Goal: Task Accomplishment & Management: Use online tool/utility

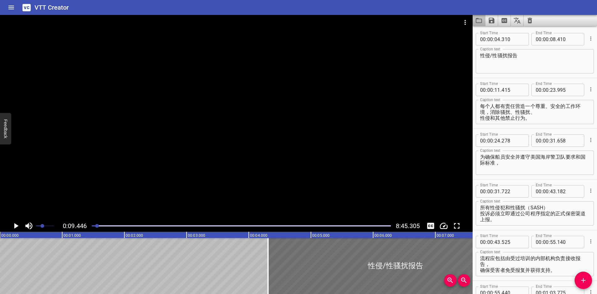
click at [475, 20] on icon "Load captions from file" at bounding box center [478, 20] width 7 height 7
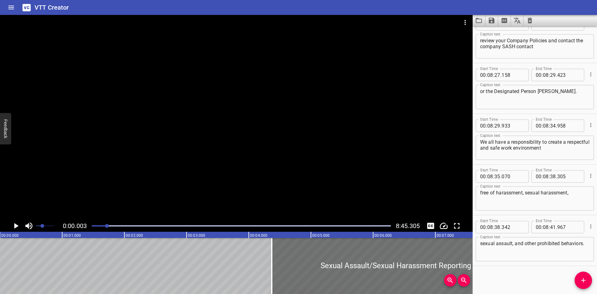
scroll to position [0, 0]
drag, startPoint x: 97, startPoint y: 226, endPoint x: 108, endPoint y: 226, distance: 10.6
click at [108, 226] on div at bounding box center [107, 226] width 4 height 4
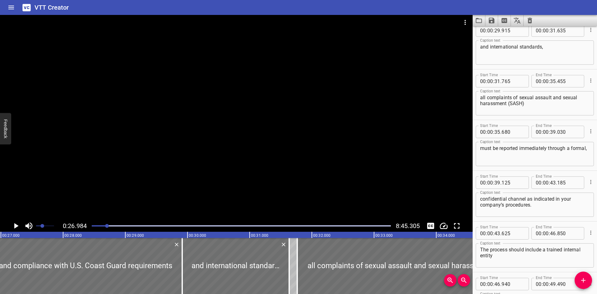
scroll to position [254, 0]
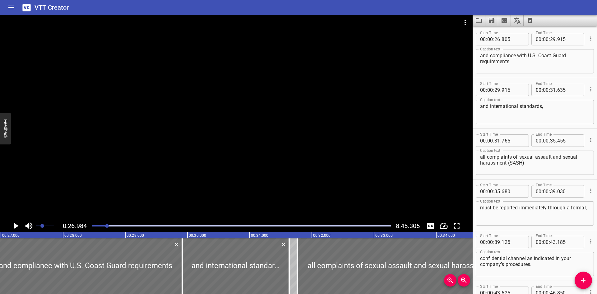
click at [124, 225] on div at bounding box center [241, 226] width 307 height 9
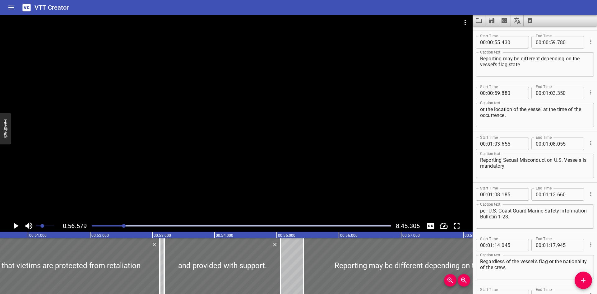
scroll to position [710, 0]
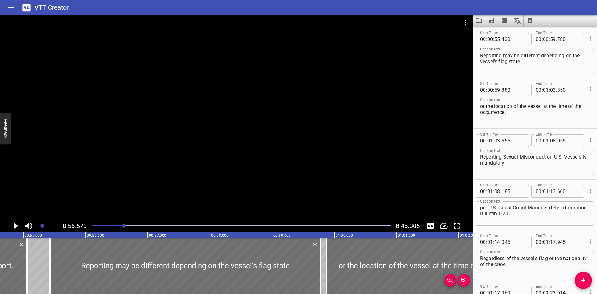
click at [129, 225] on div at bounding box center [241, 226] width 307 height 9
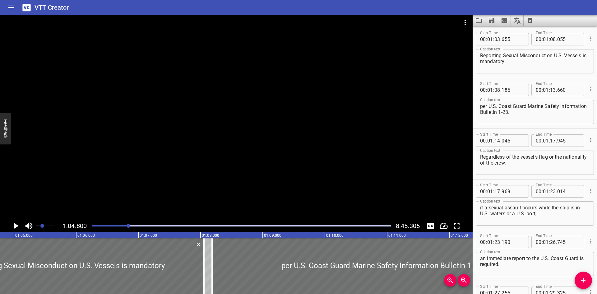
scroll to position [0, 4032]
click at [254, 262] on div at bounding box center [381, 266] width 341 height 56
type input "195"
type input "670"
click at [242, 266] on div at bounding box center [381, 266] width 341 height 56
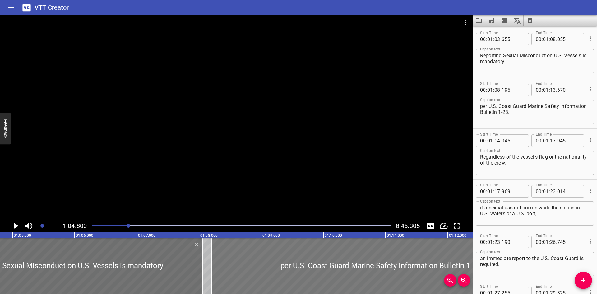
type input "190"
type input "665"
click at [480, 106] on div "per U.S. Coast Guard Marine Safety Information Bulletin 1-23. Caption text" at bounding box center [535, 112] width 118 height 24
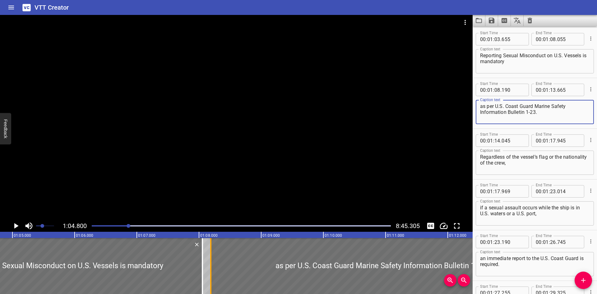
type textarea "as per U.S. Coast Guard Marine Safety Information Bulletin 1-23."
click at [210, 261] on div at bounding box center [211, 266] width 6 height 56
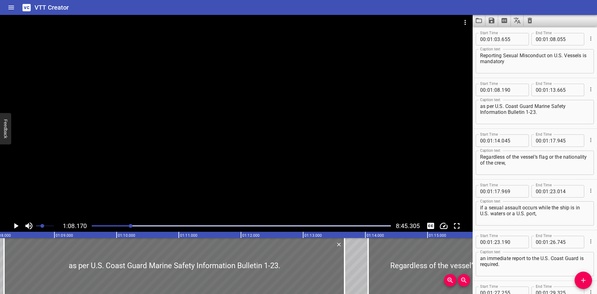
scroll to position [0, 4242]
click at [108, 196] on div at bounding box center [236, 117] width 473 height 205
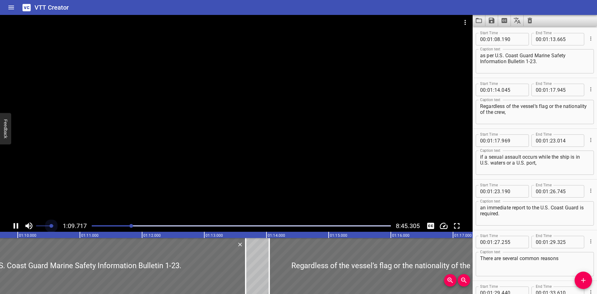
click at [51, 226] on span at bounding box center [45, 226] width 18 height 9
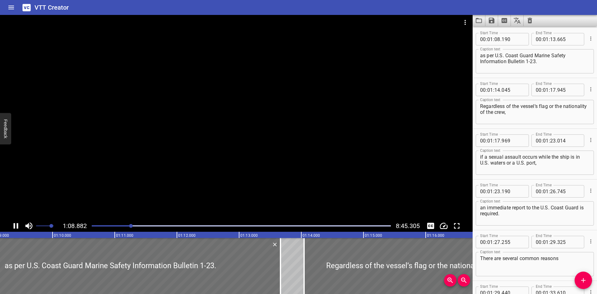
click at [122, 189] on div at bounding box center [236, 117] width 473 height 205
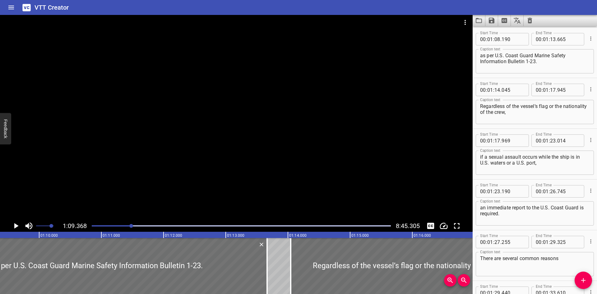
click at [354, 174] on div at bounding box center [236, 117] width 473 height 205
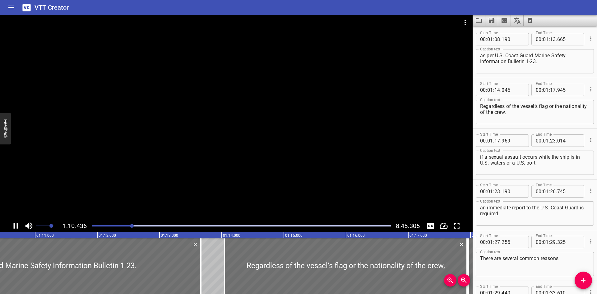
click at [136, 226] on div at bounding box center [241, 226] width 307 height 9
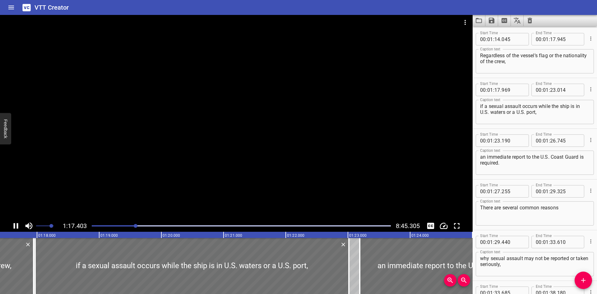
click at [140, 226] on div at bounding box center [241, 226] width 307 height 9
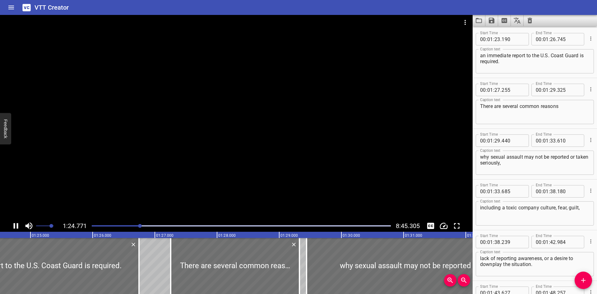
click at [142, 226] on div at bounding box center [241, 225] width 299 height 1
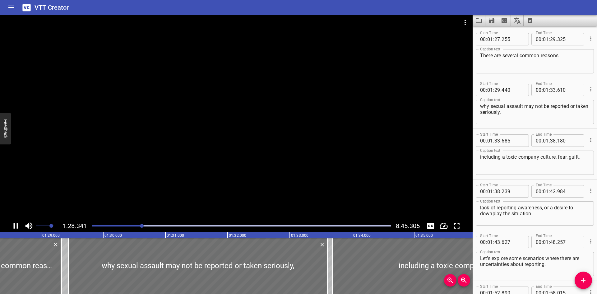
click at [144, 226] on div at bounding box center [241, 225] width 299 height 1
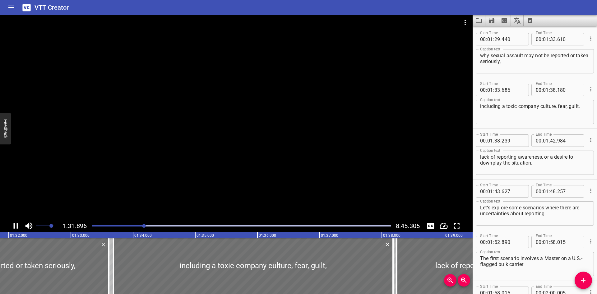
click at [147, 225] on div "Play progress" at bounding box center [241, 225] width 299 height 1
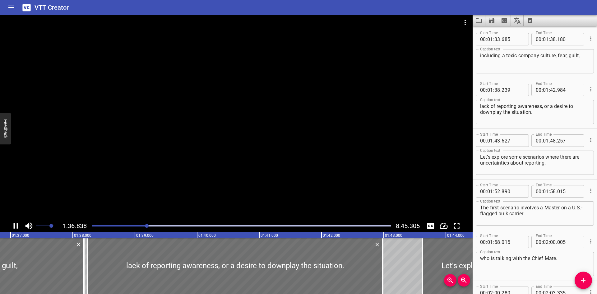
click at [150, 225] on div "Play progress" at bounding box center [241, 225] width 299 height 1
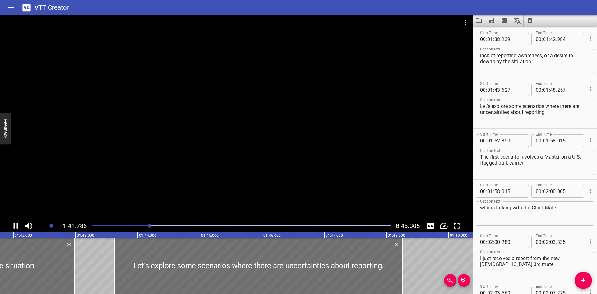
click at [153, 225] on div "Play progress" at bounding box center [241, 225] width 299 height 1
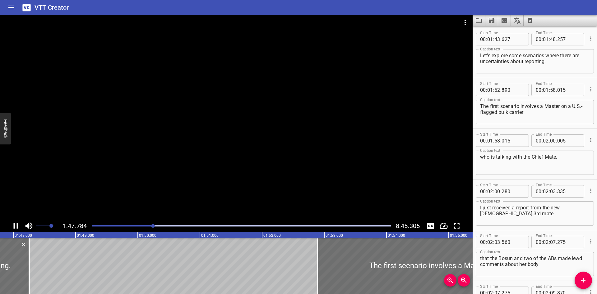
click at [156, 225] on div "Play progress" at bounding box center [241, 225] width 299 height 1
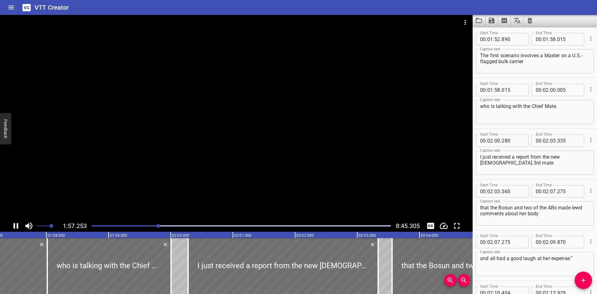
click at [182, 200] on div at bounding box center [236, 117] width 473 height 205
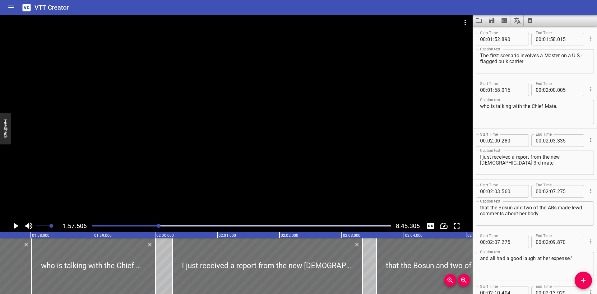
click at [479, 157] on div "I just received a report from the new [DEMOGRAPHIC_DATA] 3rd mate Caption text" at bounding box center [535, 163] width 118 height 24
type textarea ""I just received a report from the new [DEMOGRAPHIC_DATA] 3rd mate"
click at [306, 155] on div at bounding box center [236, 117] width 473 height 205
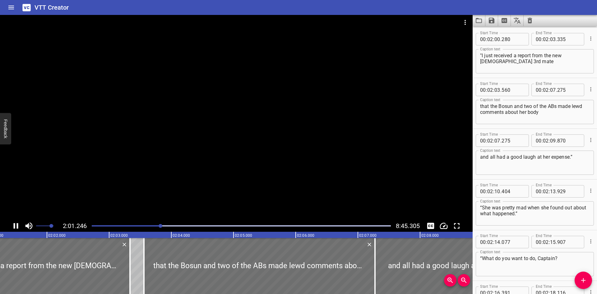
click at [278, 142] on div at bounding box center [236, 117] width 473 height 205
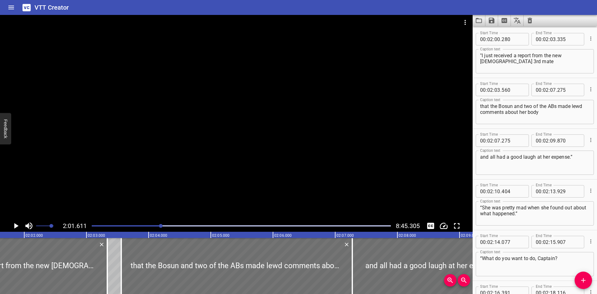
click at [254, 179] on div at bounding box center [236, 117] width 473 height 205
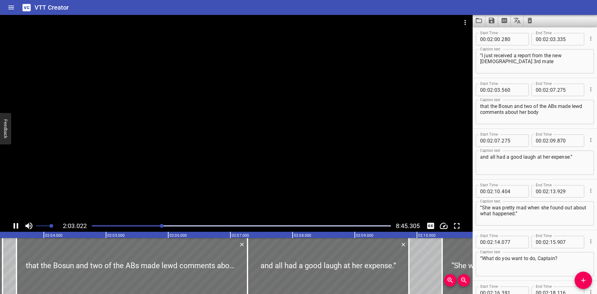
click at [218, 177] on div at bounding box center [236, 117] width 473 height 205
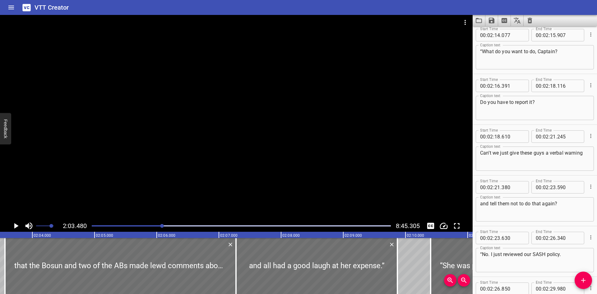
scroll to position [1638, 0]
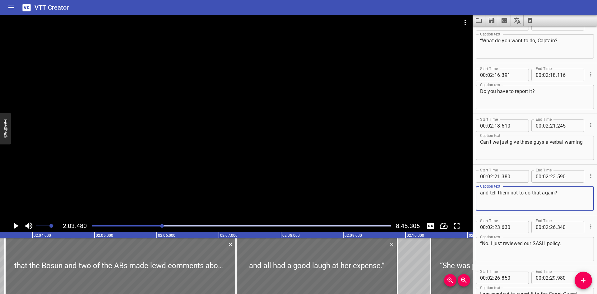
click at [563, 192] on textarea "and tell them not to do that again?" at bounding box center [535, 199] width 110 height 18
type textarea "and tell them not to do that again?""
click at [202, 226] on div at bounding box center [241, 226] width 307 height 9
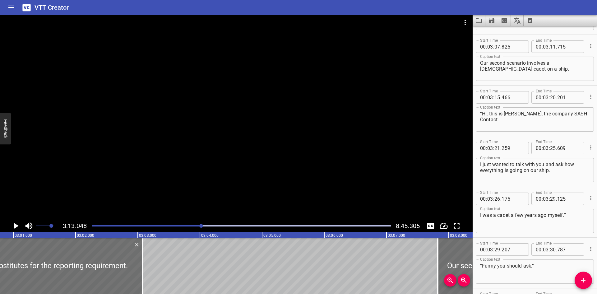
scroll to position [2383, 0]
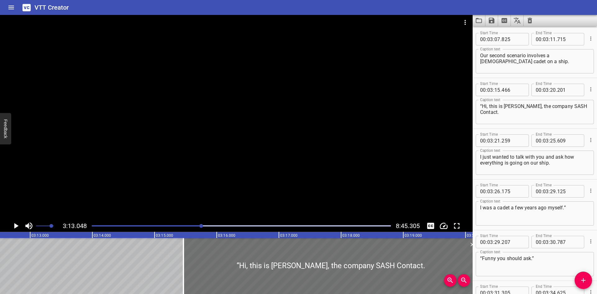
click at [221, 225] on div at bounding box center [241, 226] width 307 height 9
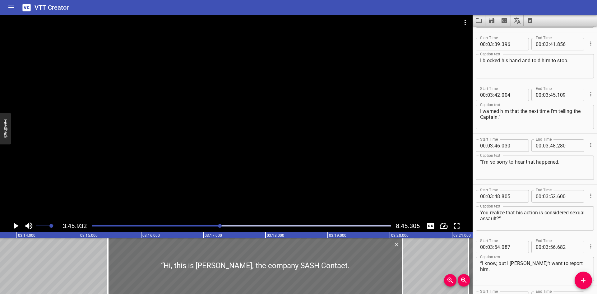
scroll to position [0, 13396]
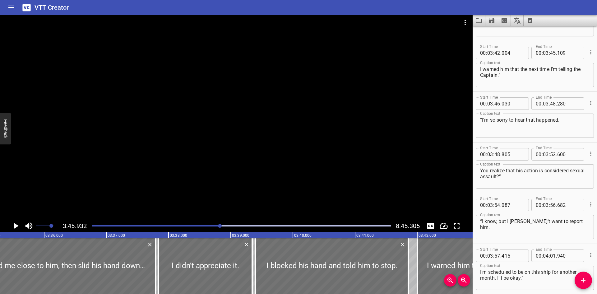
click at [232, 226] on div "Play progress" at bounding box center [241, 225] width 299 height 1
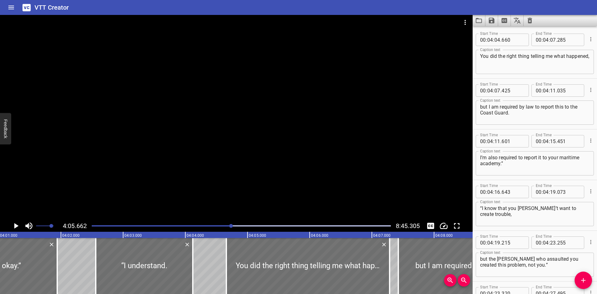
scroll to position [3144, 0]
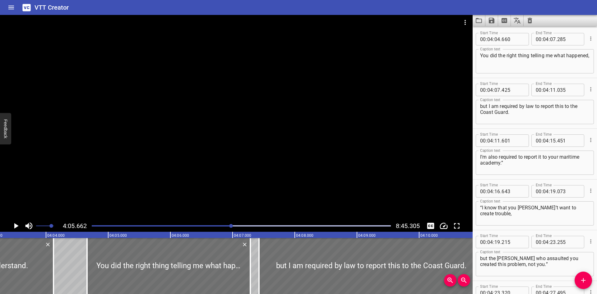
click at [237, 225] on div at bounding box center [241, 226] width 307 height 9
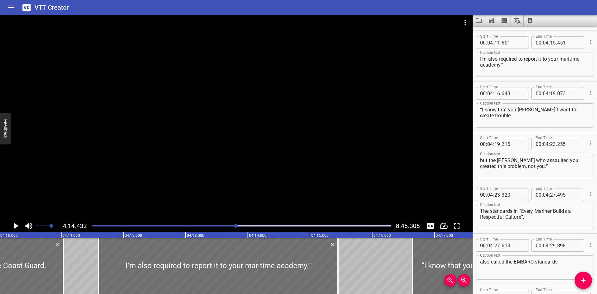
scroll to position [3246, 0]
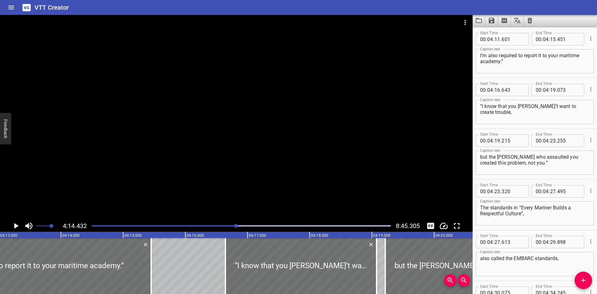
click at [243, 225] on div at bounding box center [241, 226] width 307 height 9
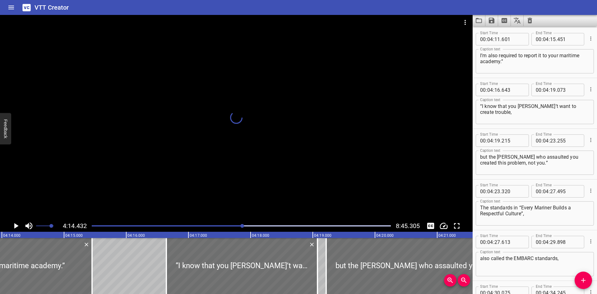
scroll to position [0, 15821]
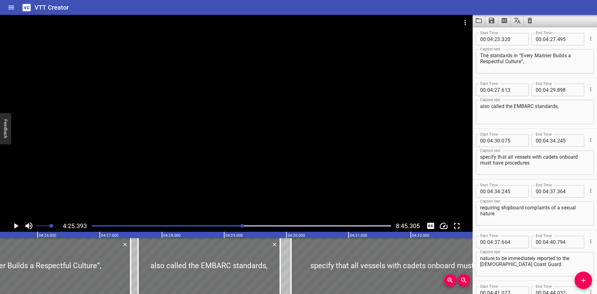
click at [245, 225] on div at bounding box center [241, 226] width 307 height 9
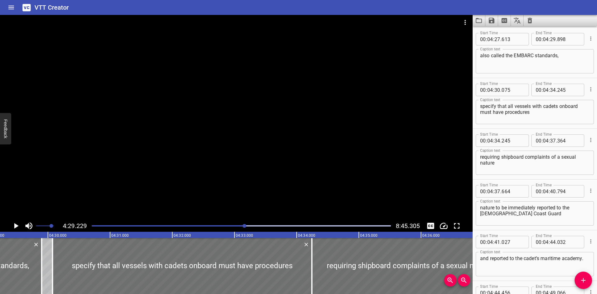
click at [249, 225] on div at bounding box center [241, 226] width 307 height 9
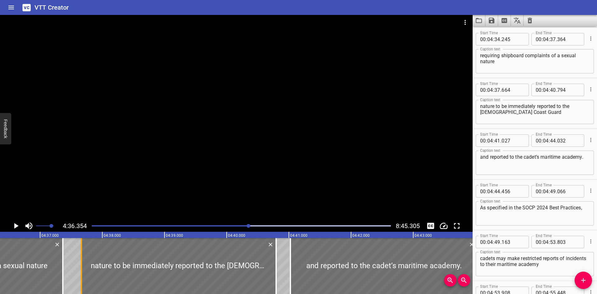
click at [82, 260] on div at bounding box center [81, 266] width 6 height 56
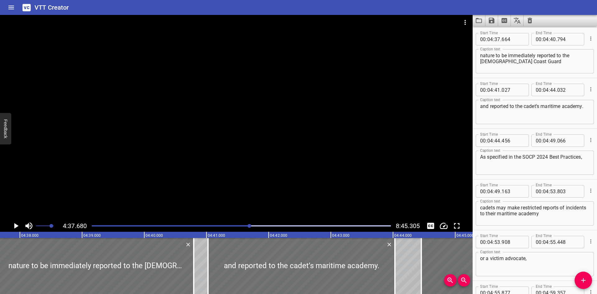
click at [488, 55] on textarea "nature to be immediately reported to the [DEMOGRAPHIC_DATA] Coast Guard" at bounding box center [535, 62] width 110 height 18
type textarea "to be immediately reported to the [DEMOGRAPHIC_DATA] Coast Guard"
click at [493, 21] on icon "Save captions to file" at bounding box center [492, 21] width 6 height 6
click at [493, 34] on li "Save to VTT file" at bounding box center [509, 34] width 46 height 11
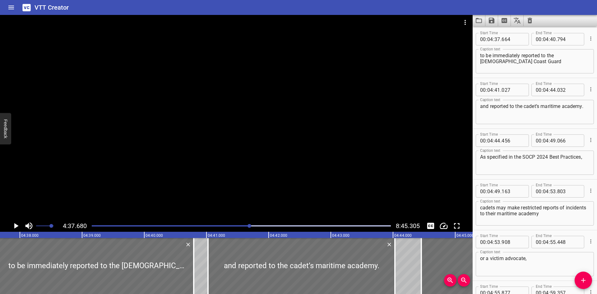
click at [485, 58] on textarea "to be immediately reported to the [DEMOGRAPHIC_DATA] Coast Guard" at bounding box center [535, 62] width 110 height 18
